Goal: Task Accomplishment & Management: Use online tool/utility

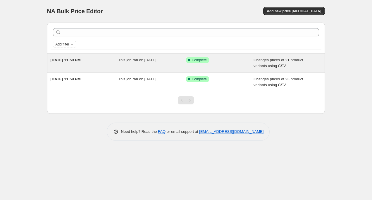
click at [89, 59] on div "[DATE] 11:59 PM" at bounding box center [85, 63] width 68 height 12
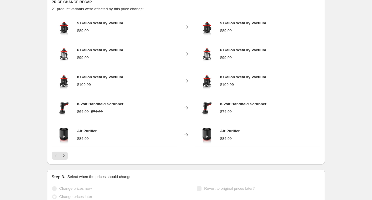
scroll to position [247, 0]
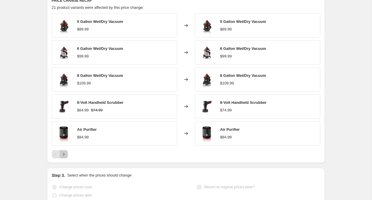
click at [64, 154] on icon "Next" at bounding box center [64, 154] width 6 height 6
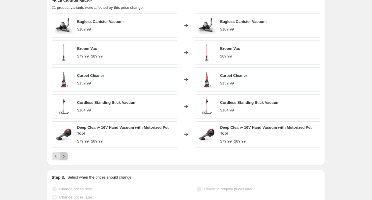
click at [62, 156] on icon "Next" at bounding box center [64, 156] width 6 height 6
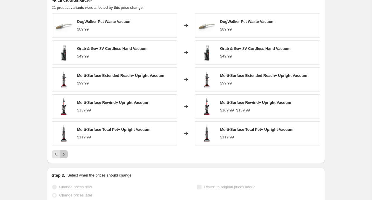
click at [63, 154] on icon "Next" at bounding box center [64, 154] width 6 height 6
